Goal: Transaction & Acquisition: Purchase product/service

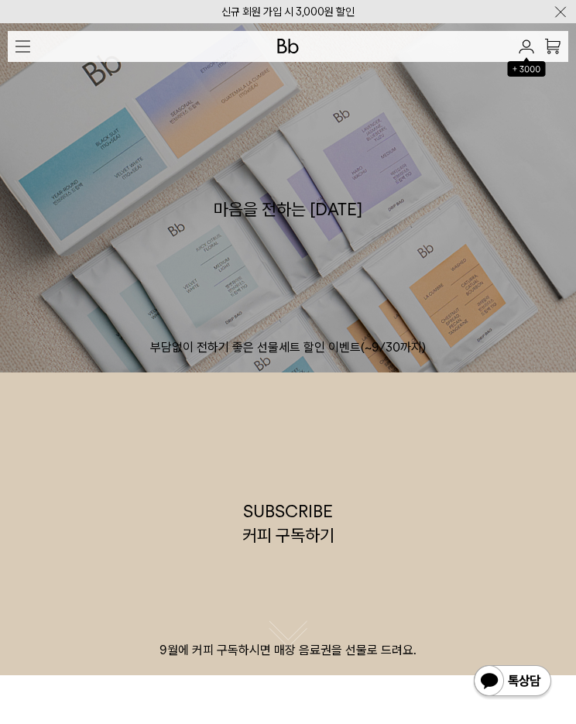
click at [26, 62] on link "마음을 전하는 추석 부담없이 전하기 좋은 선물세트 할인 이벤트(~9/30까지)" at bounding box center [288, 197] width 576 height 349
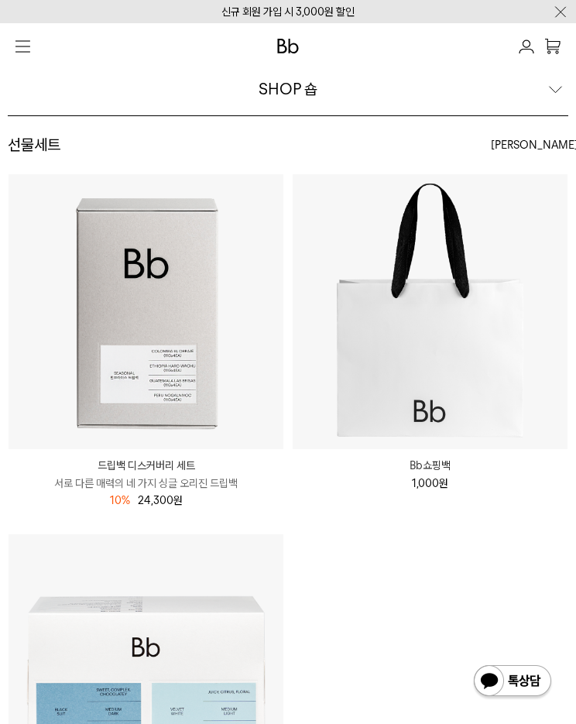
click at [29, 43] on img "button" at bounding box center [22, 46] width 15 height 12
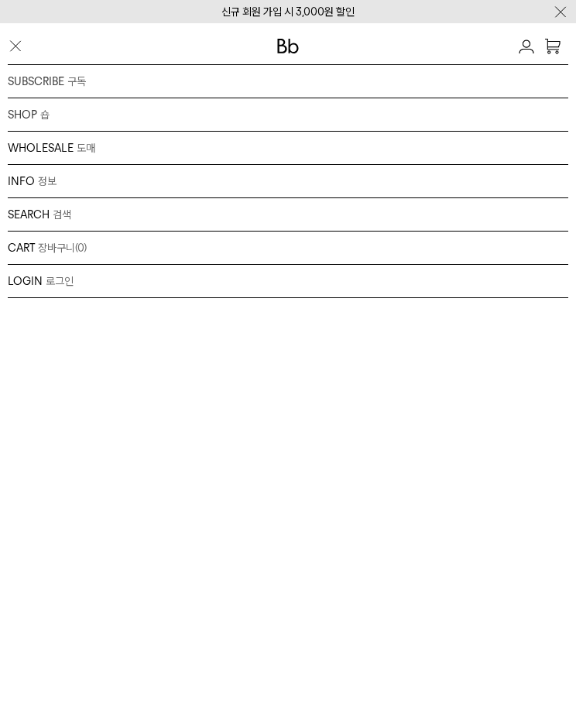
click at [230, 110] on div "SHOP 숍 원두 드립백/콜드브루/캡슐 선물세트 커피용품 프로그램" at bounding box center [288, 114] width 560 height 33
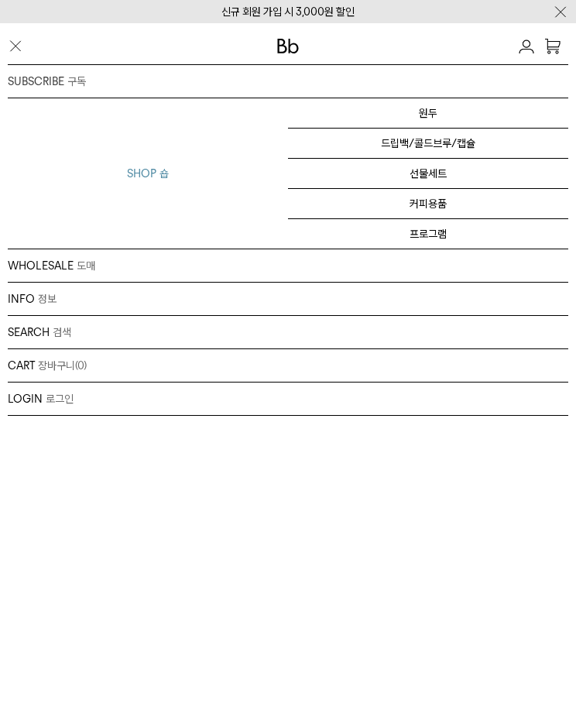
click at [467, 115] on link "원두" at bounding box center [428, 113] width 280 height 30
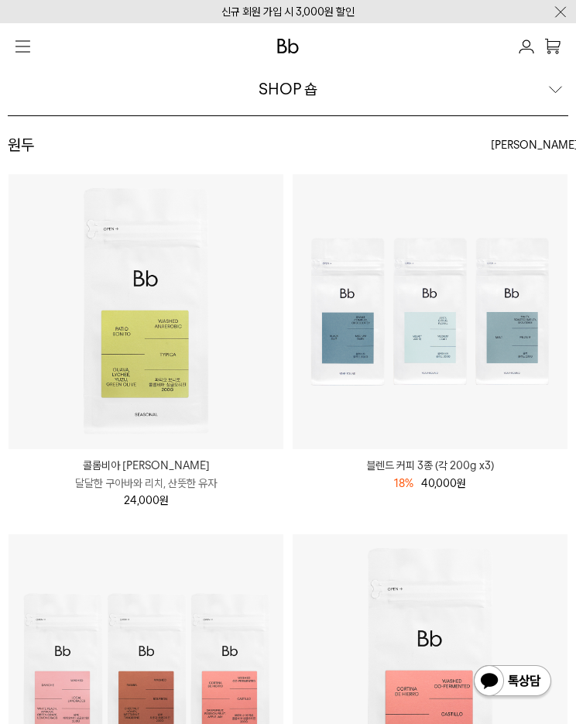
click at [562, 98] on div "SHOP 숍" at bounding box center [288, 89] width 560 height 54
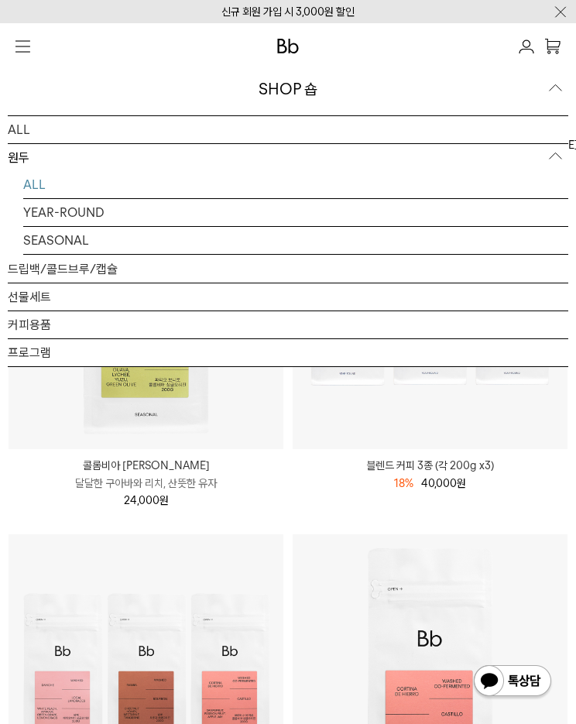
click at [98, 249] on link "SEASONAL" at bounding box center [295, 240] width 545 height 27
